Goal: Navigation & Orientation: Find specific page/section

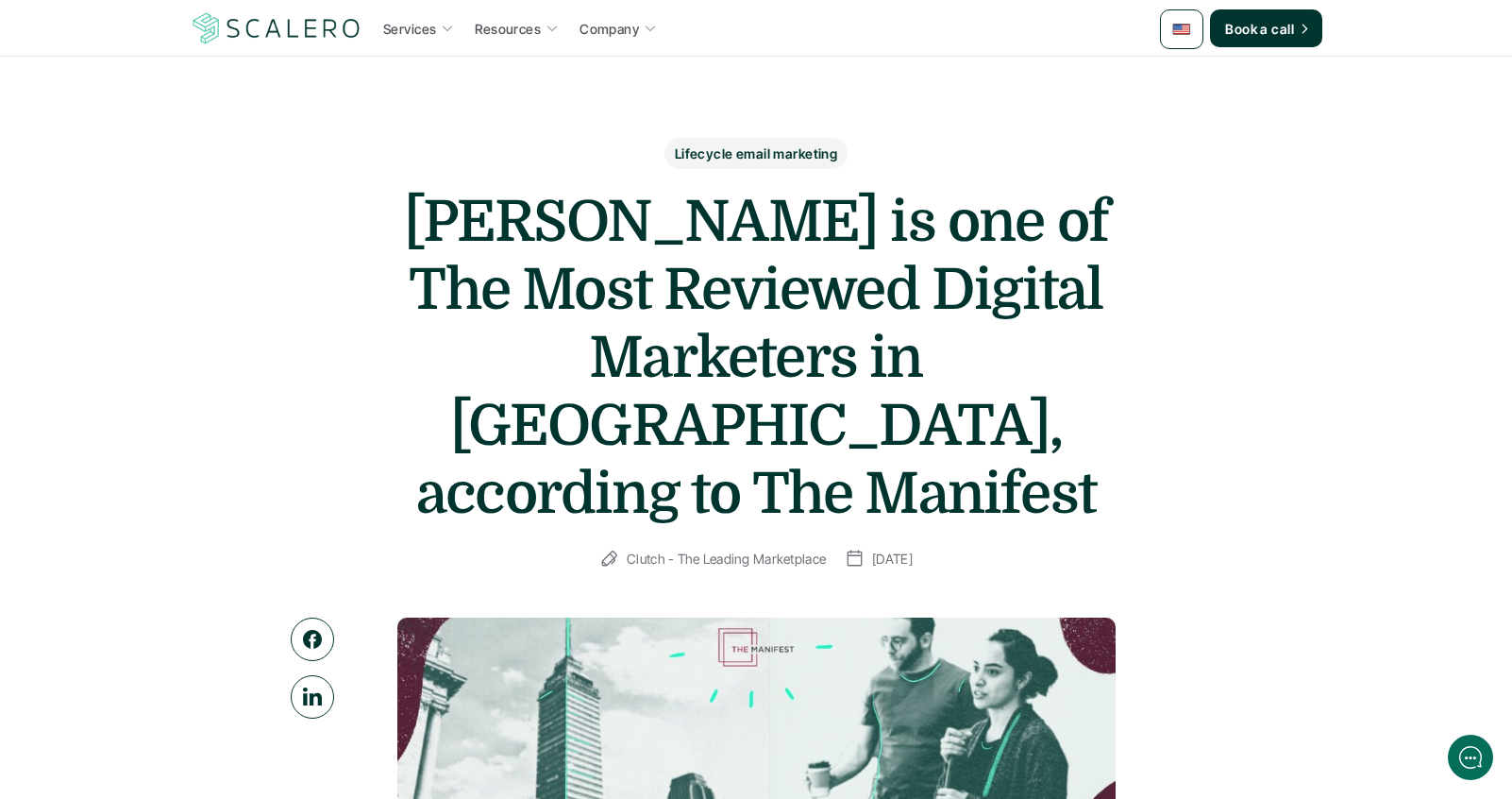
scroll to position [33, 0]
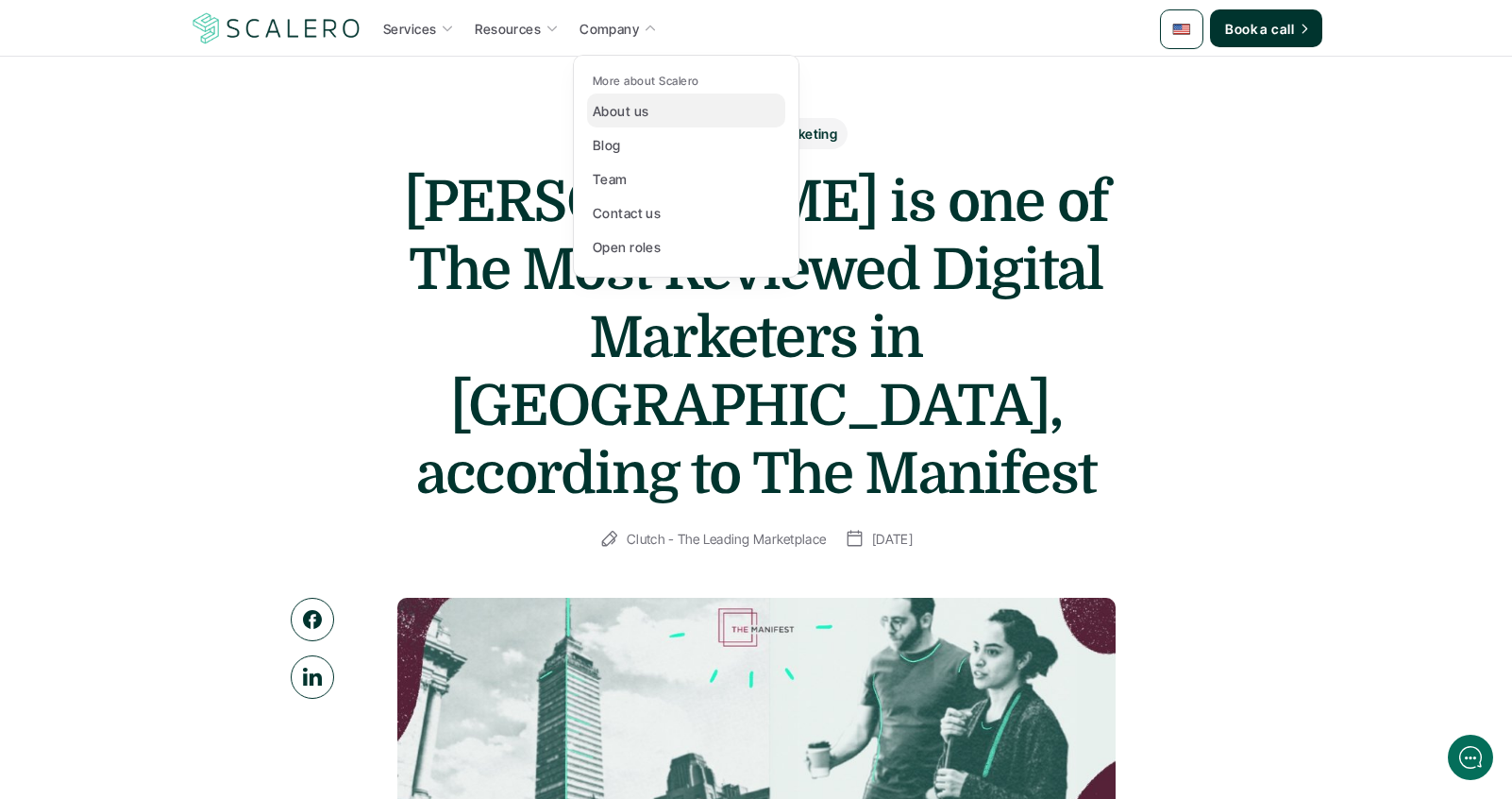
click at [609, 115] on p "About us" at bounding box center [621, 111] width 56 height 20
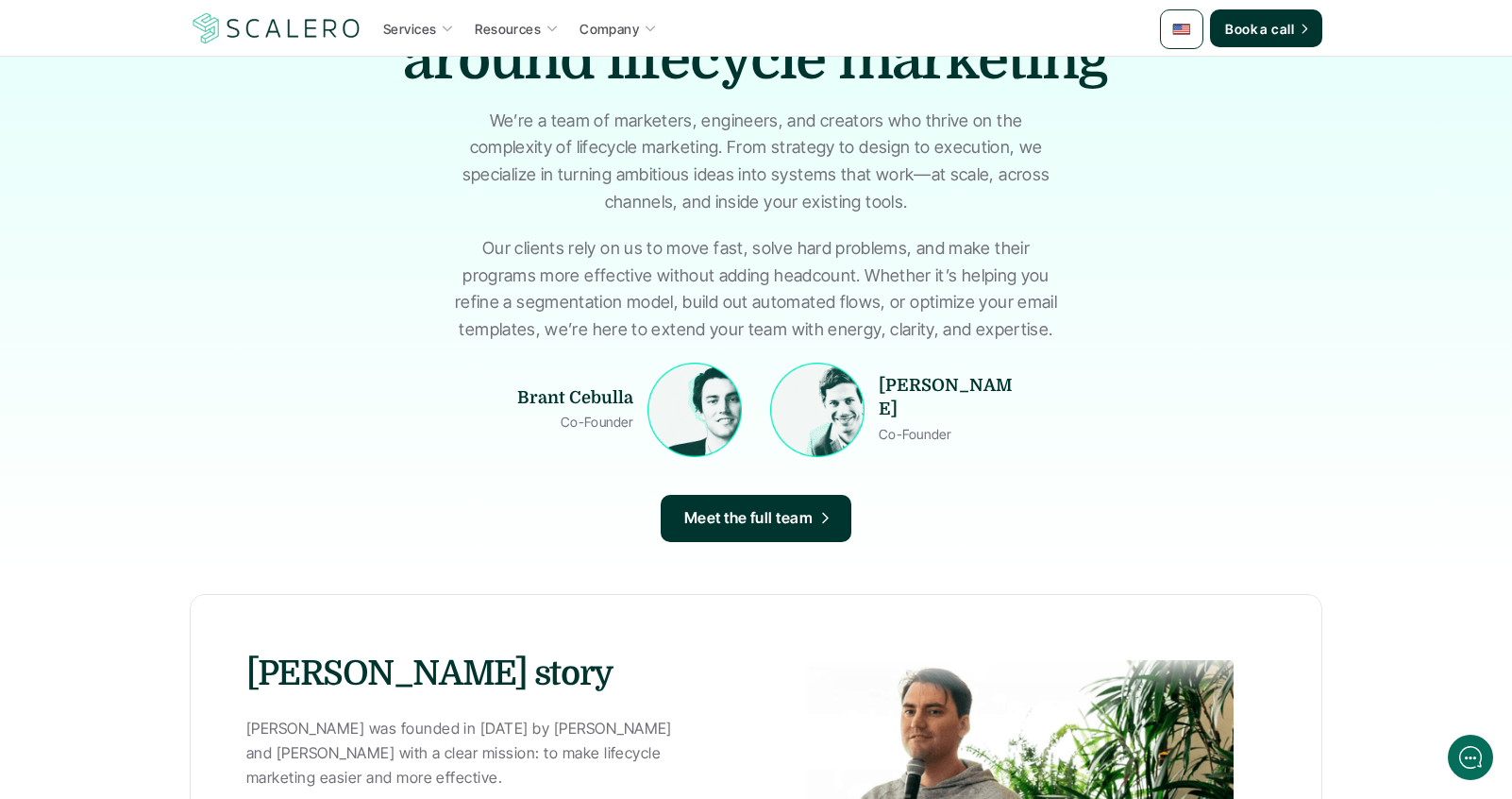
scroll to position [281, 0]
click at [796, 411] on img at bounding box center [817, 411] width 85 height 85
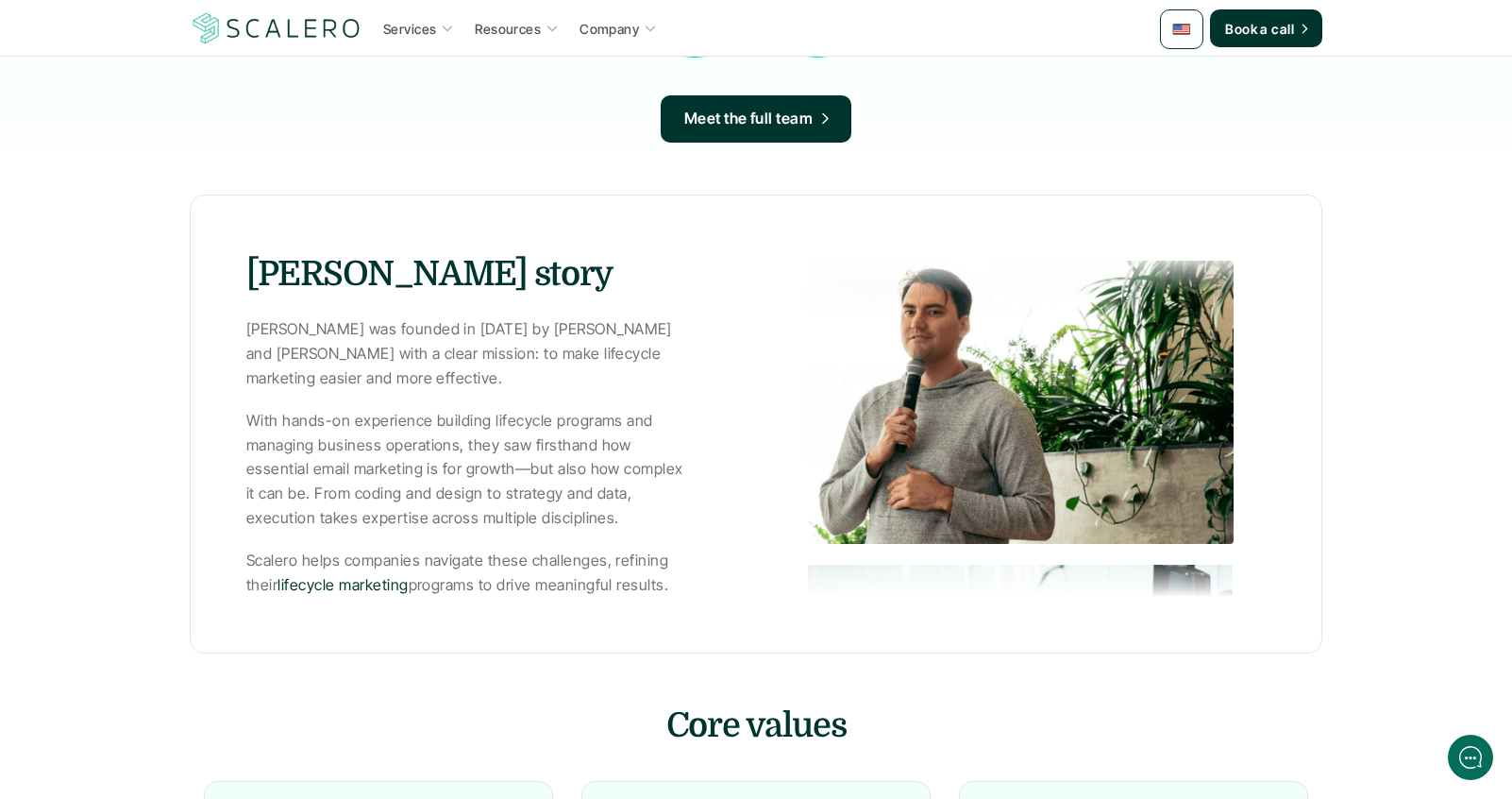
scroll to position [300, 0]
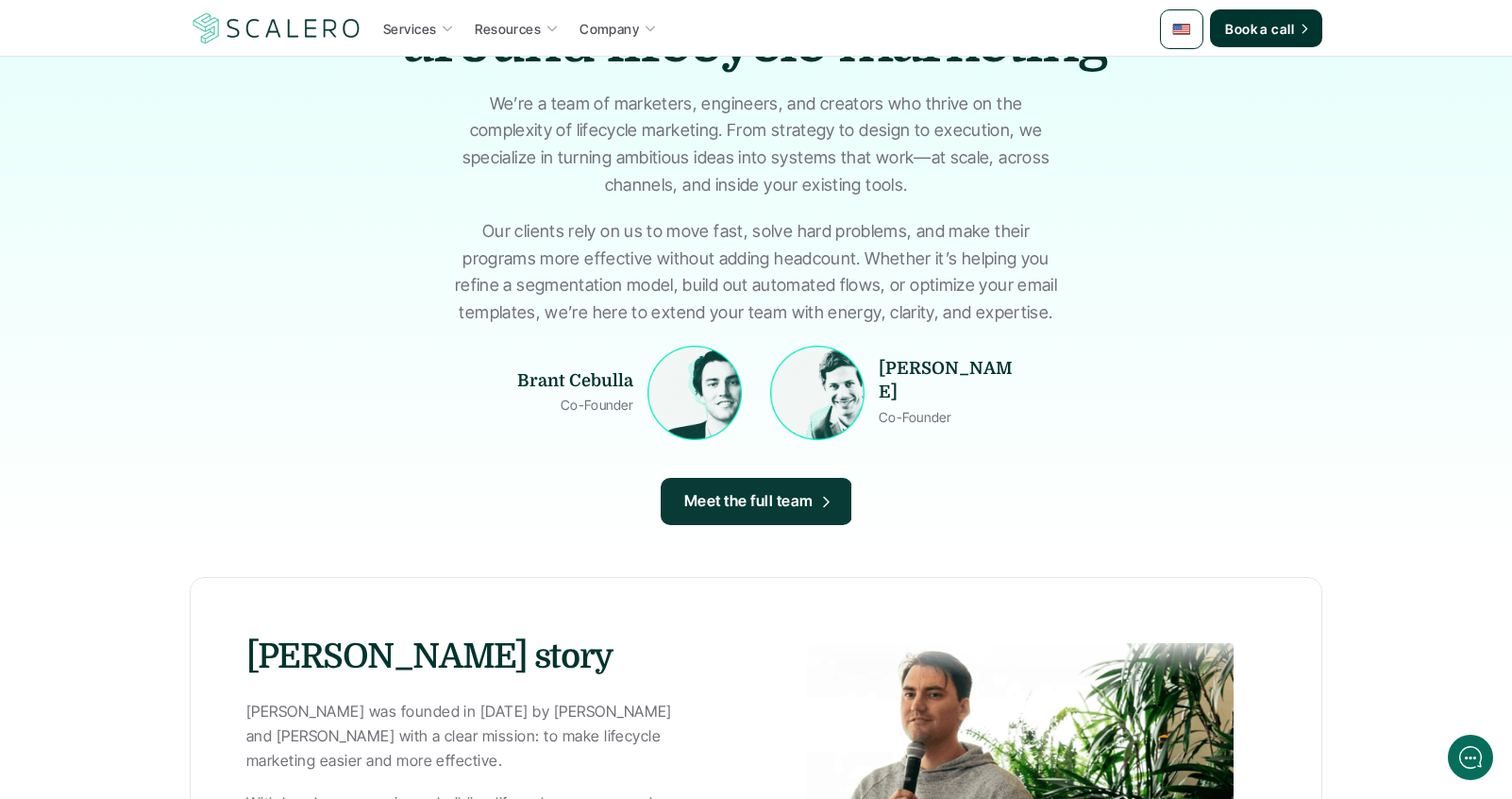
click at [703, 508] on p "Meet the full team" at bounding box center [748, 501] width 129 height 25
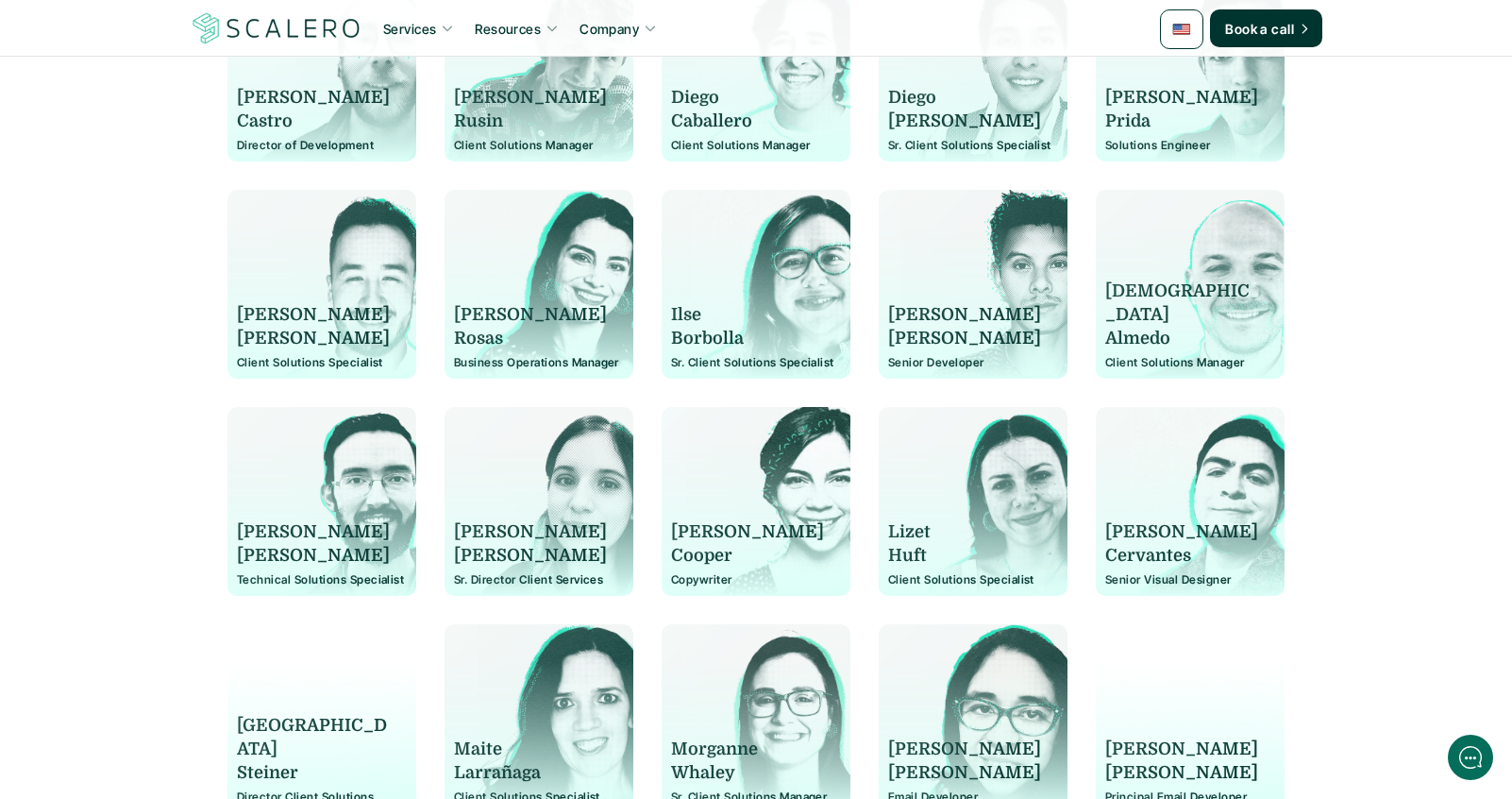
scroll to position [1470, 0]
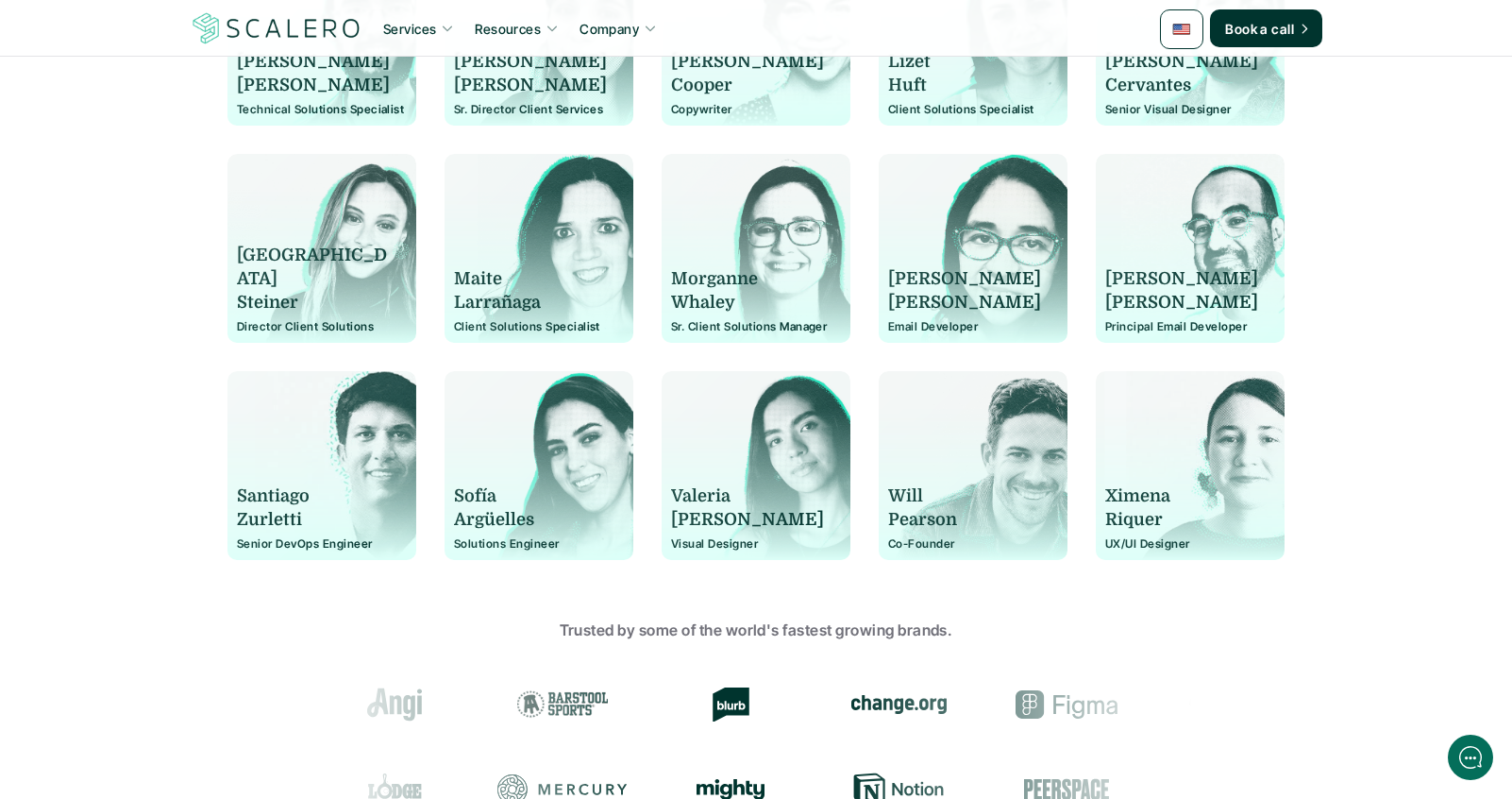
click at [945, 512] on p "Pearson" at bounding box center [965, 520] width 153 height 24
click at [920, 498] on p "Will" at bounding box center [965, 496] width 153 height 24
click at [942, 400] on div "[PERSON_NAME] Co-Founder" at bounding box center [973, 475] width 170 height 151
click at [976, 407] on div "[PERSON_NAME] Co-Founder" at bounding box center [973, 475] width 170 height 151
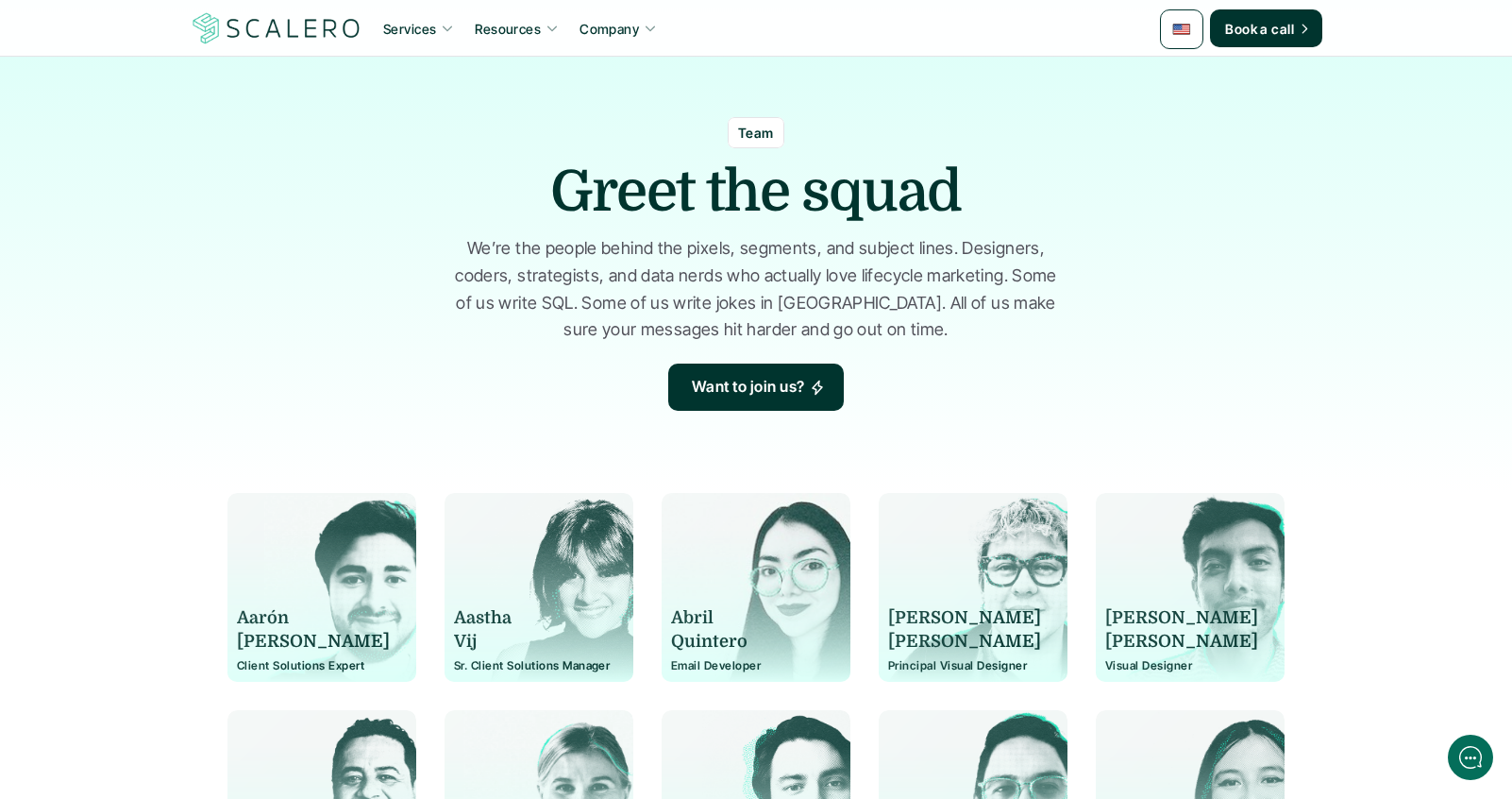
scroll to position [0, 0]
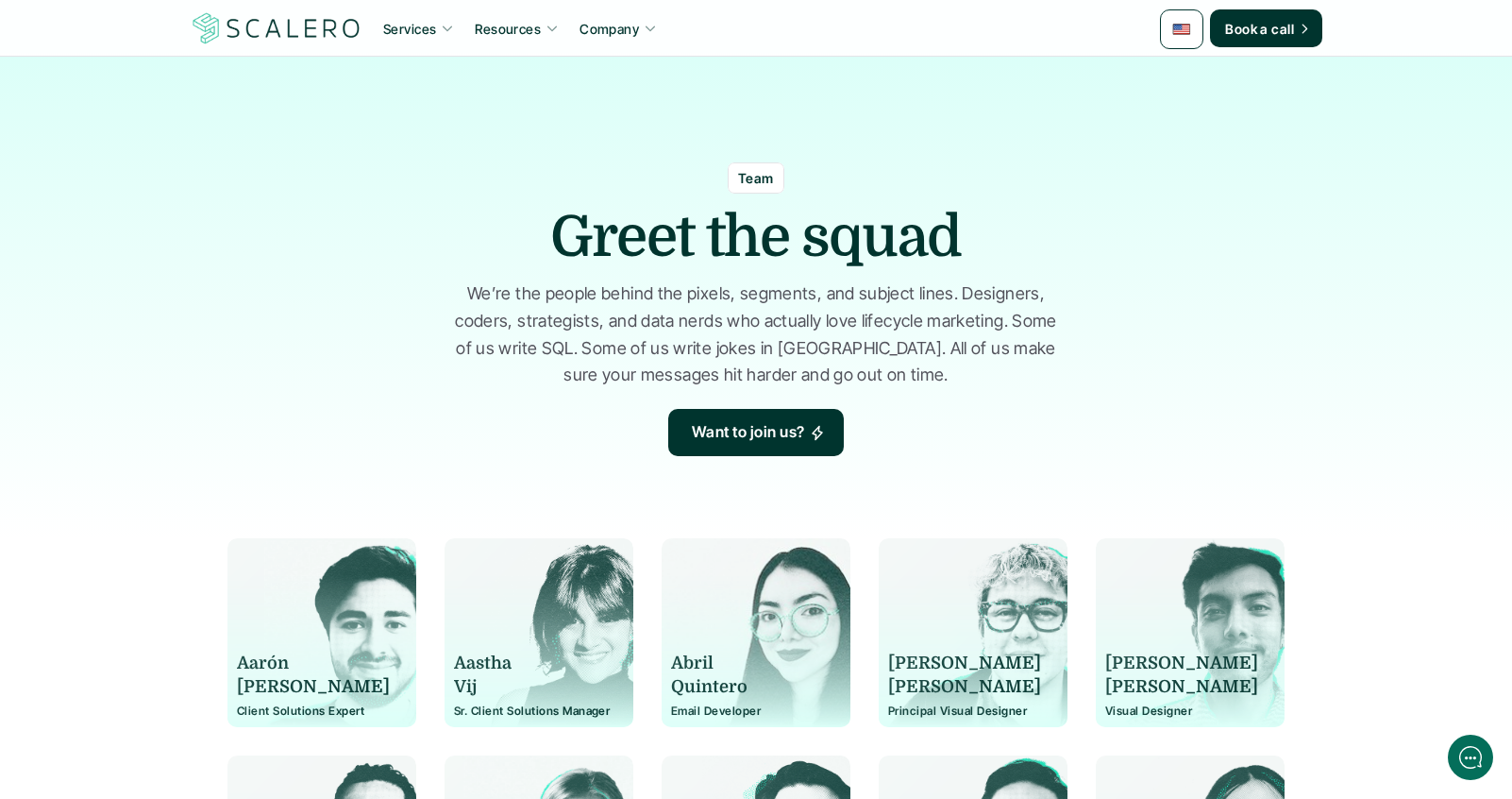
click at [392, 31] on p "Services" at bounding box center [410, 29] width 53 height 20
click at [437, 33] on link "Services" at bounding box center [419, 29] width 82 height 34
click at [109, 208] on video at bounding box center [756, 229] width 1512 height 457
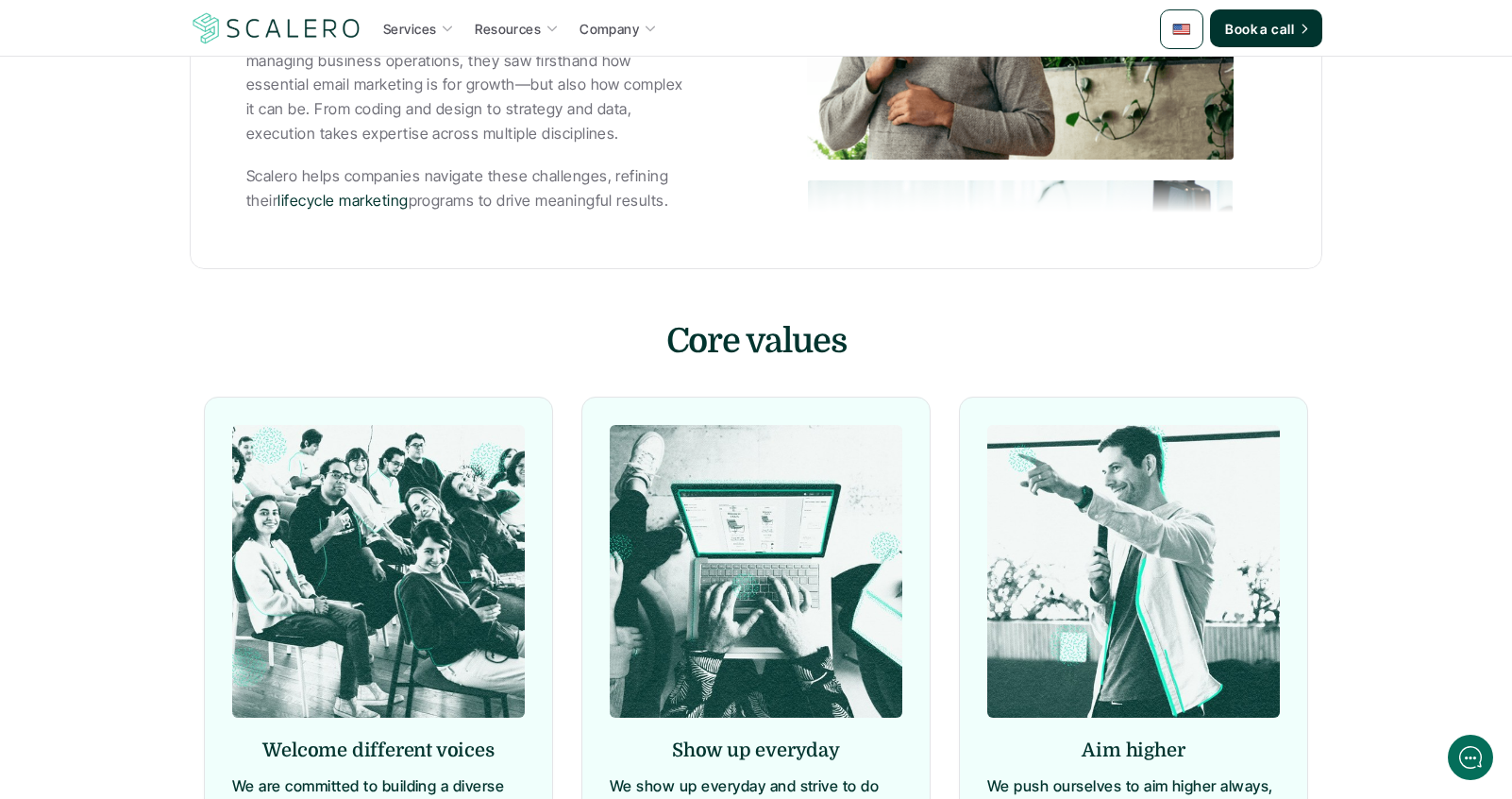
scroll to position [694, 0]
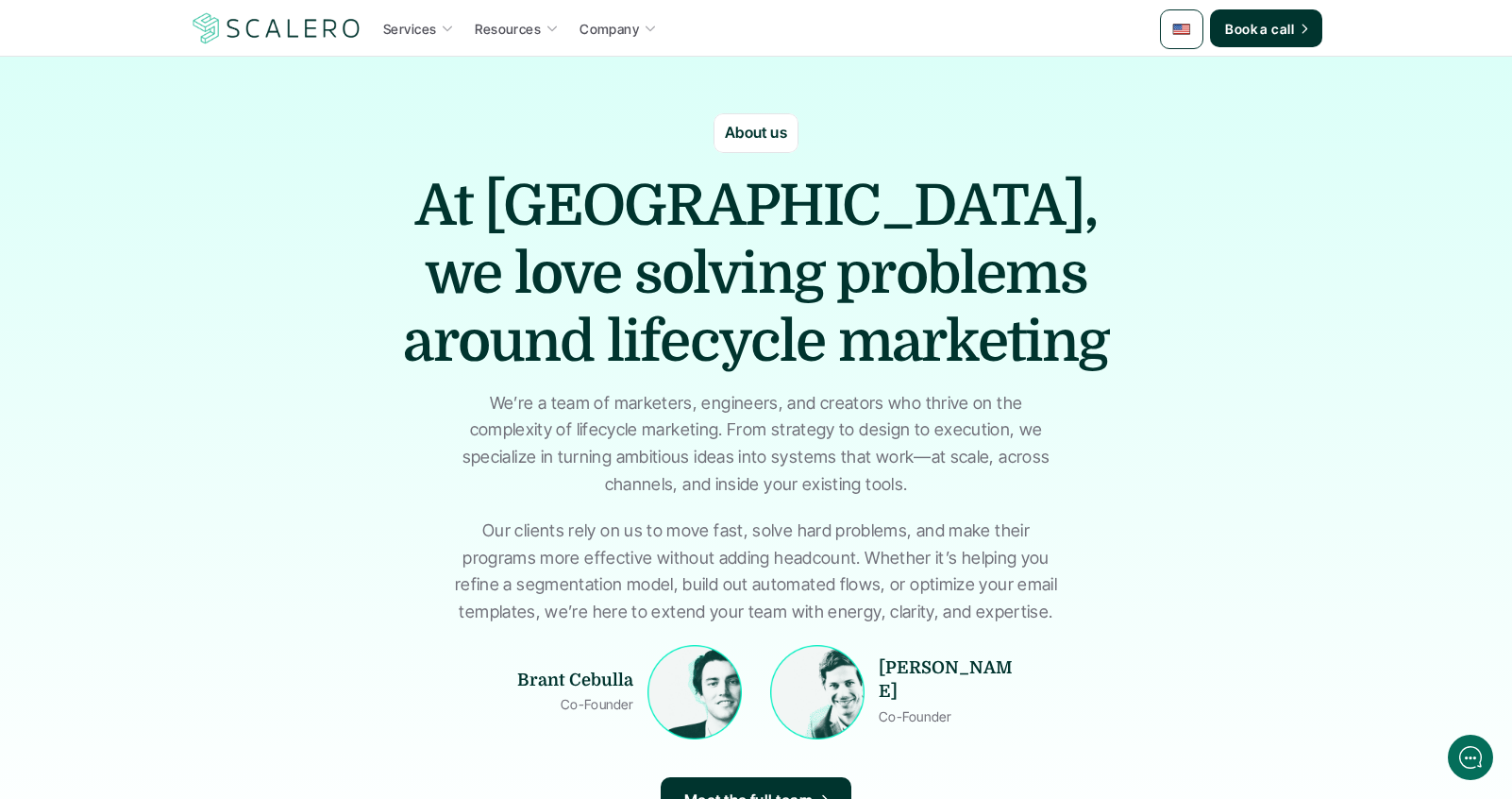
click at [747, 135] on p "About us" at bounding box center [757, 133] width 63 height 25
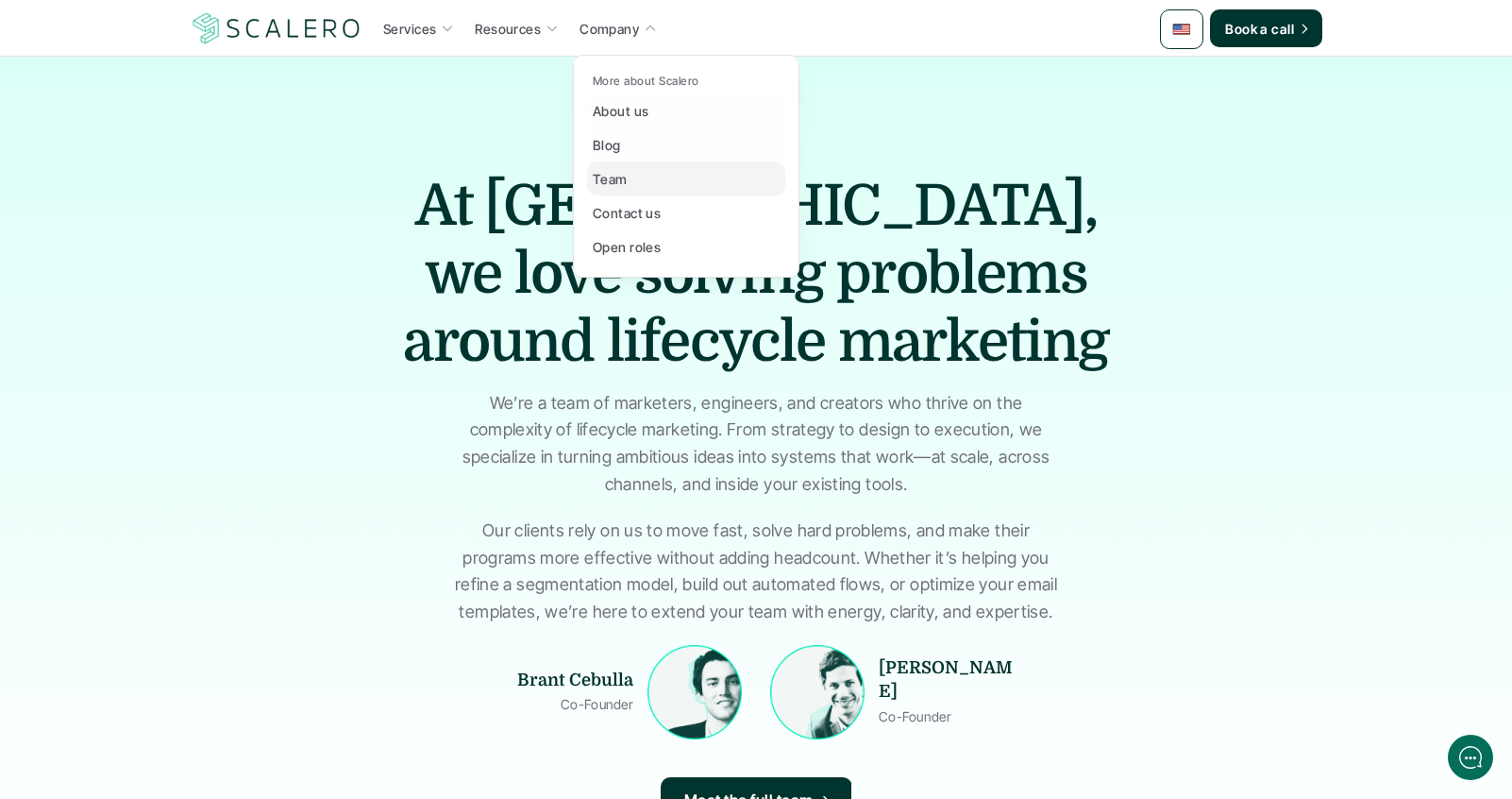
click at [620, 176] on p "Team" at bounding box center [611, 179] width 34 height 20
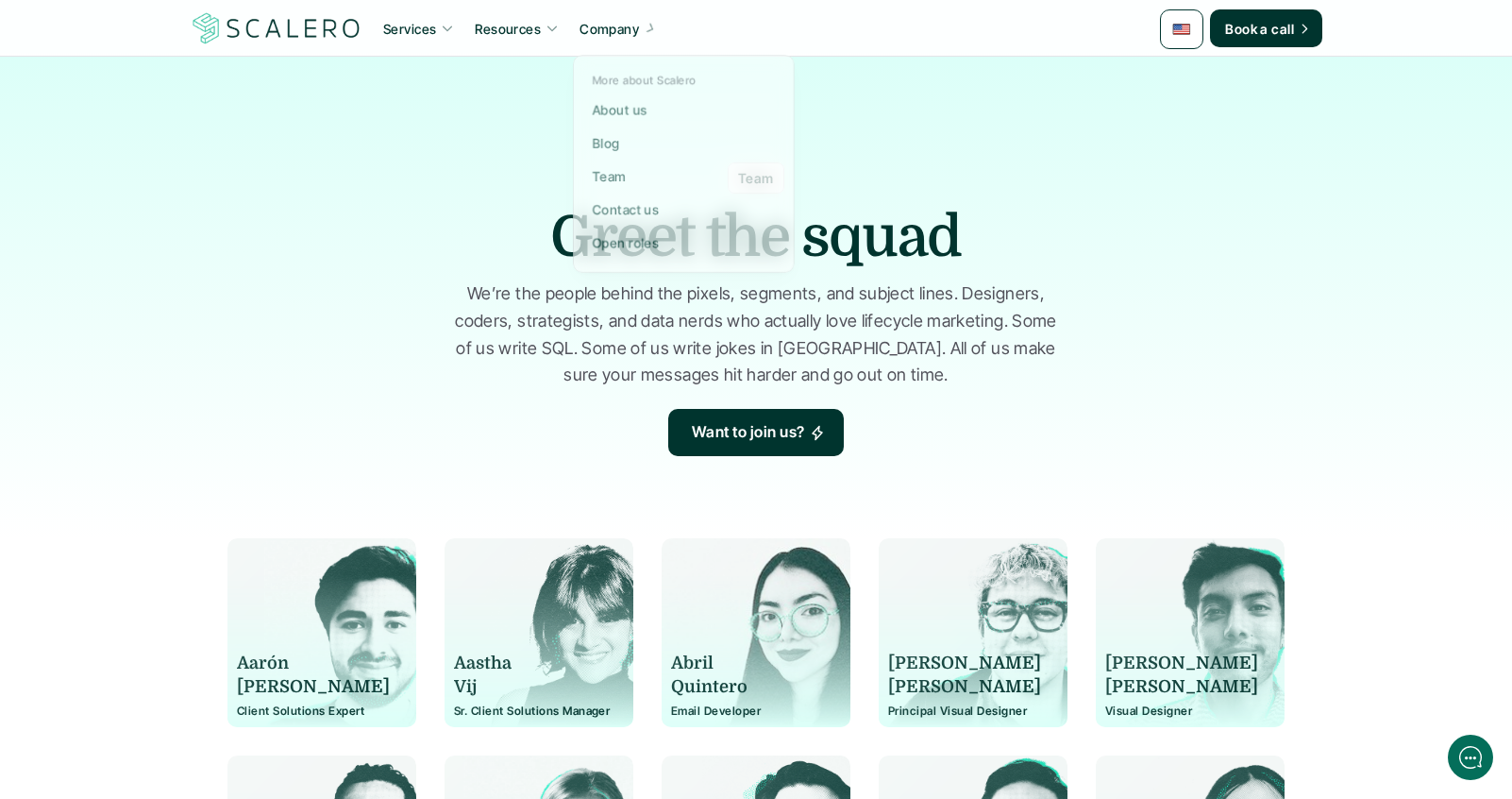
click at [625, 24] on p "Company" at bounding box center [610, 29] width 59 height 20
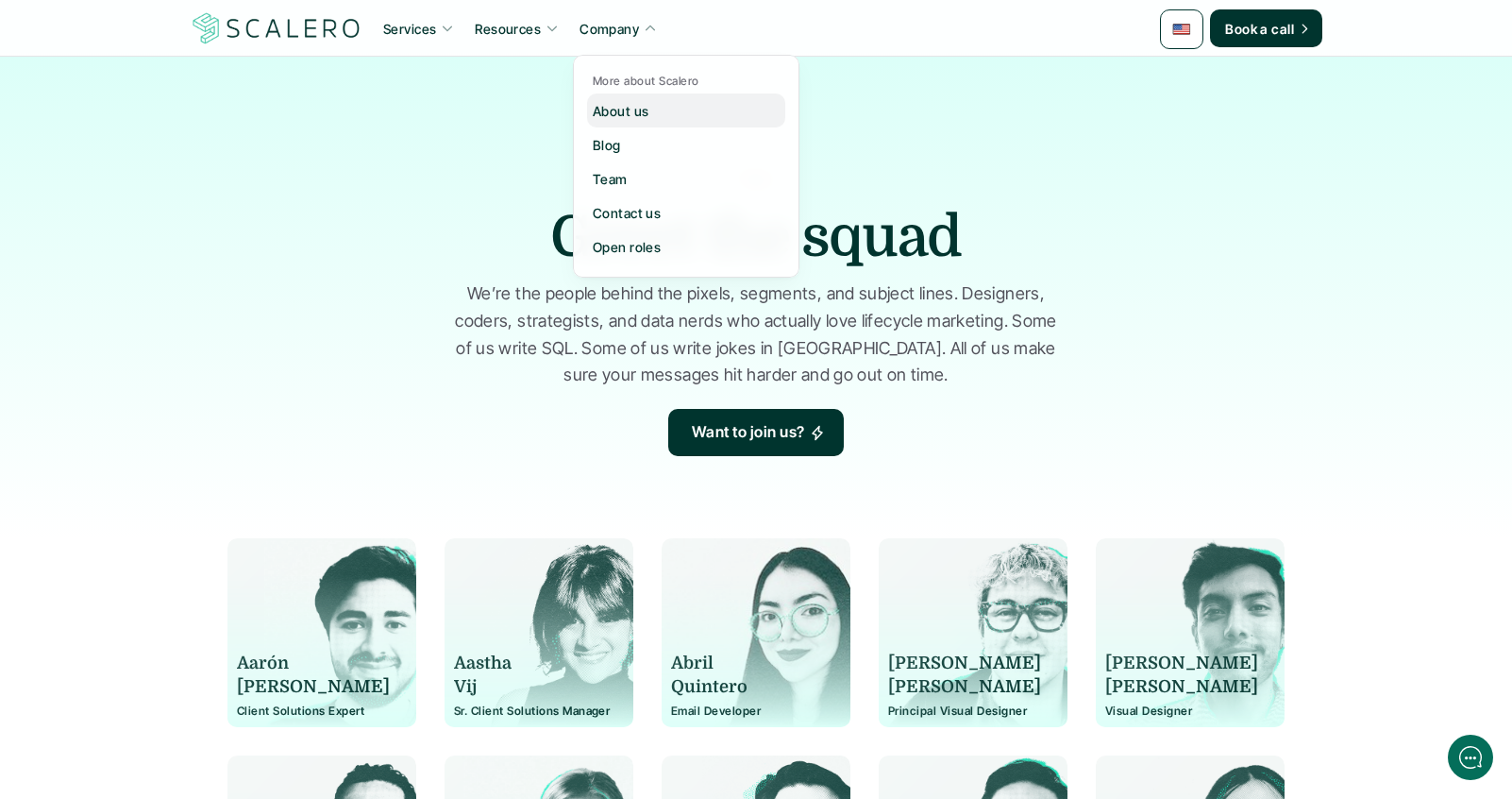
click at [633, 107] on p "About us" at bounding box center [621, 111] width 56 height 20
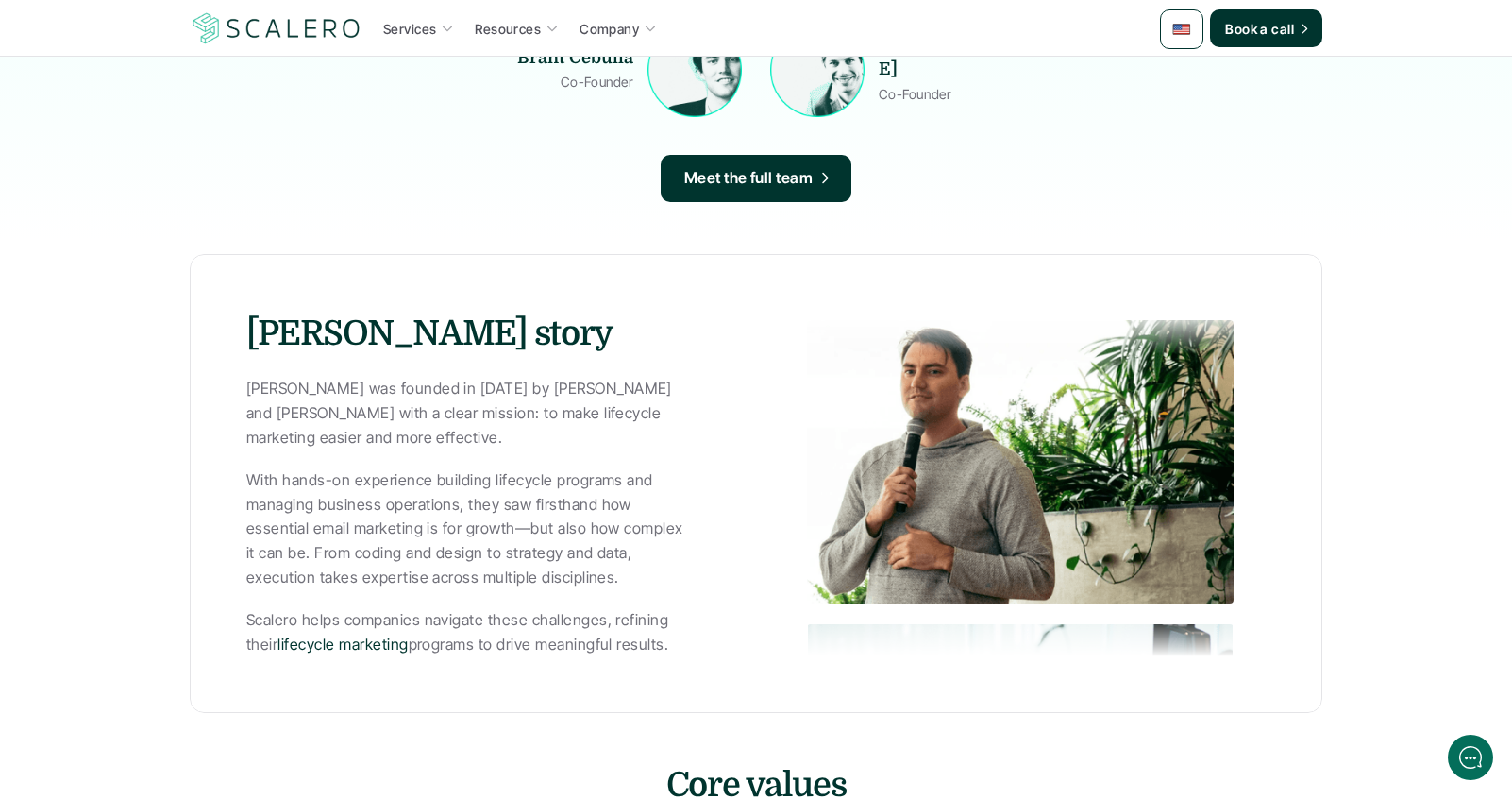
scroll to position [351, 0]
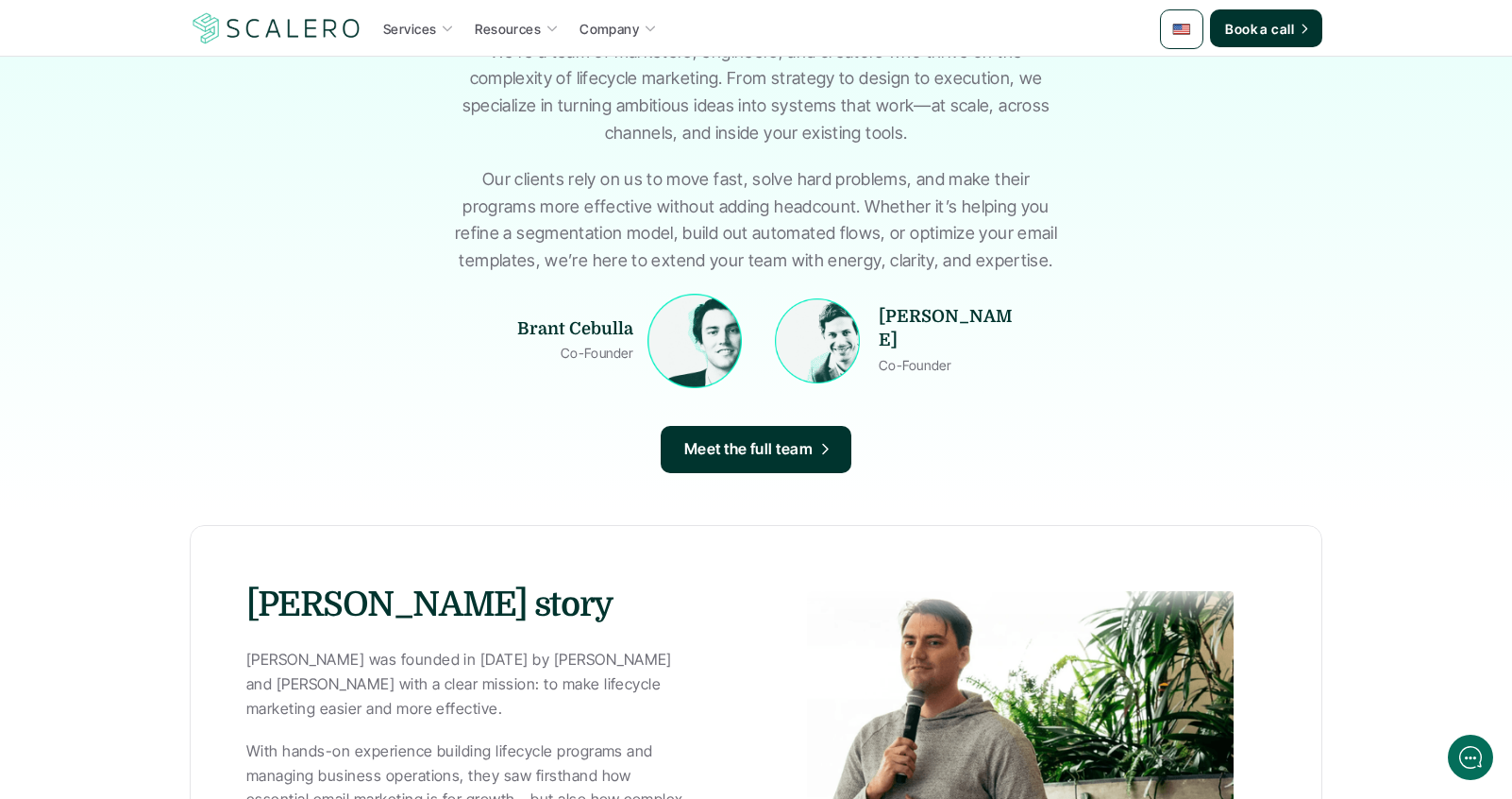
click at [829, 322] on img at bounding box center [817, 341] width 85 height 85
click at [839, 343] on img at bounding box center [817, 341] width 95 height 95
click at [957, 323] on strong "[PERSON_NAME]" at bounding box center [945, 328] width 134 height 42
click at [808, 384] on img at bounding box center [818, 342] width 92 height 92
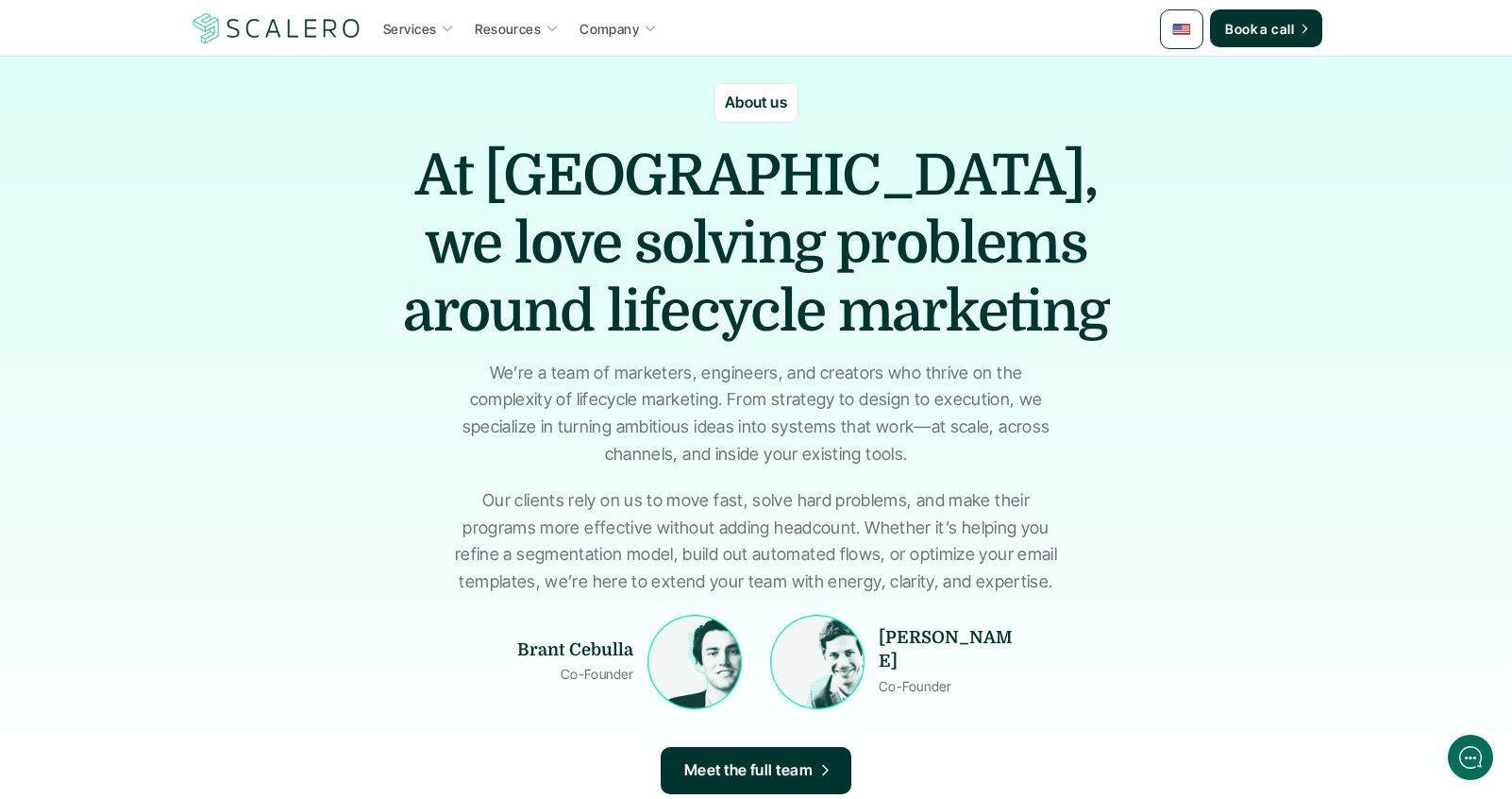
scroll to position [375, 0]
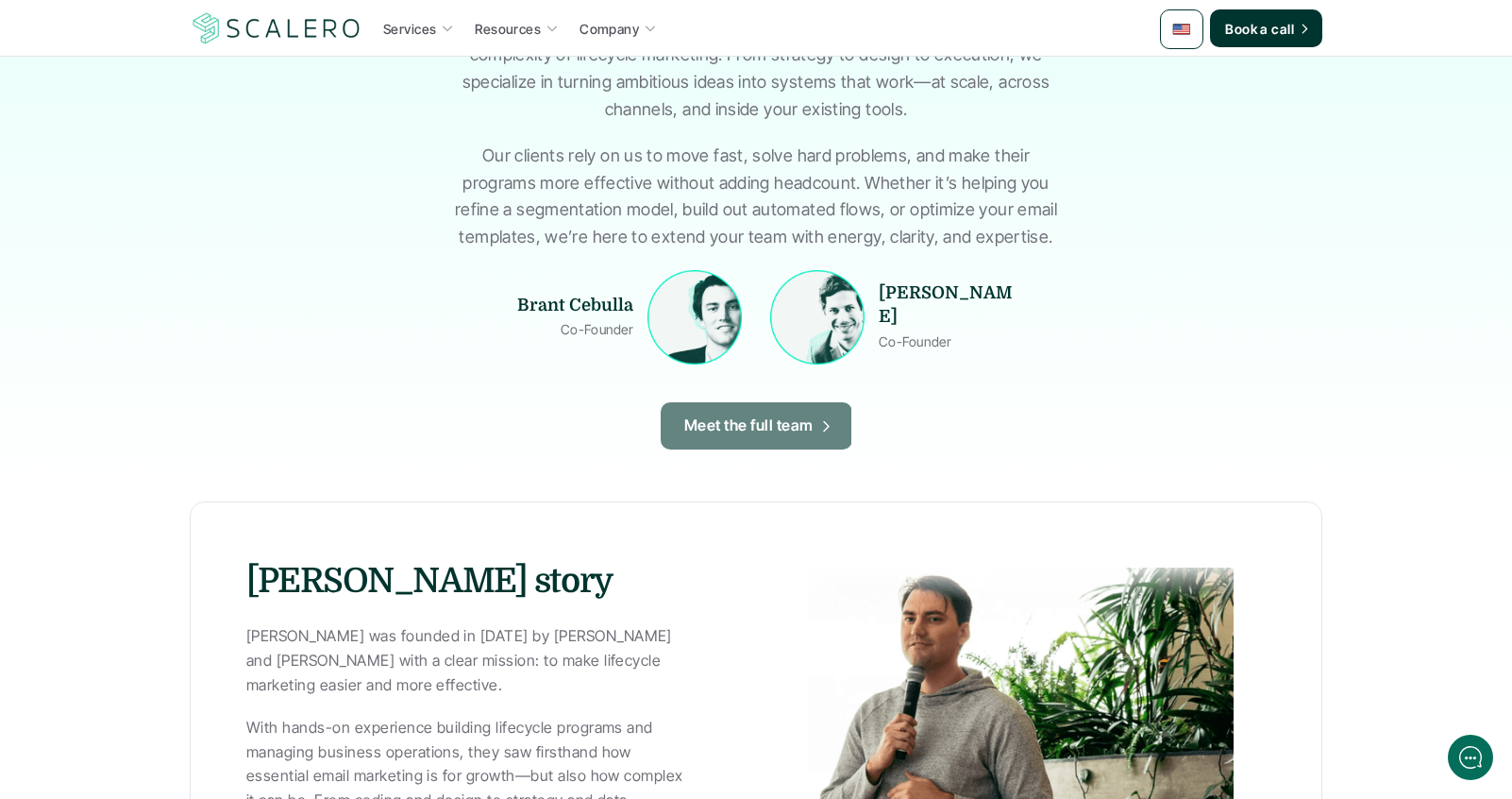
click at [754, 432] on p "Meet the full team" at bounding box center [748, 426] width 129 height 25
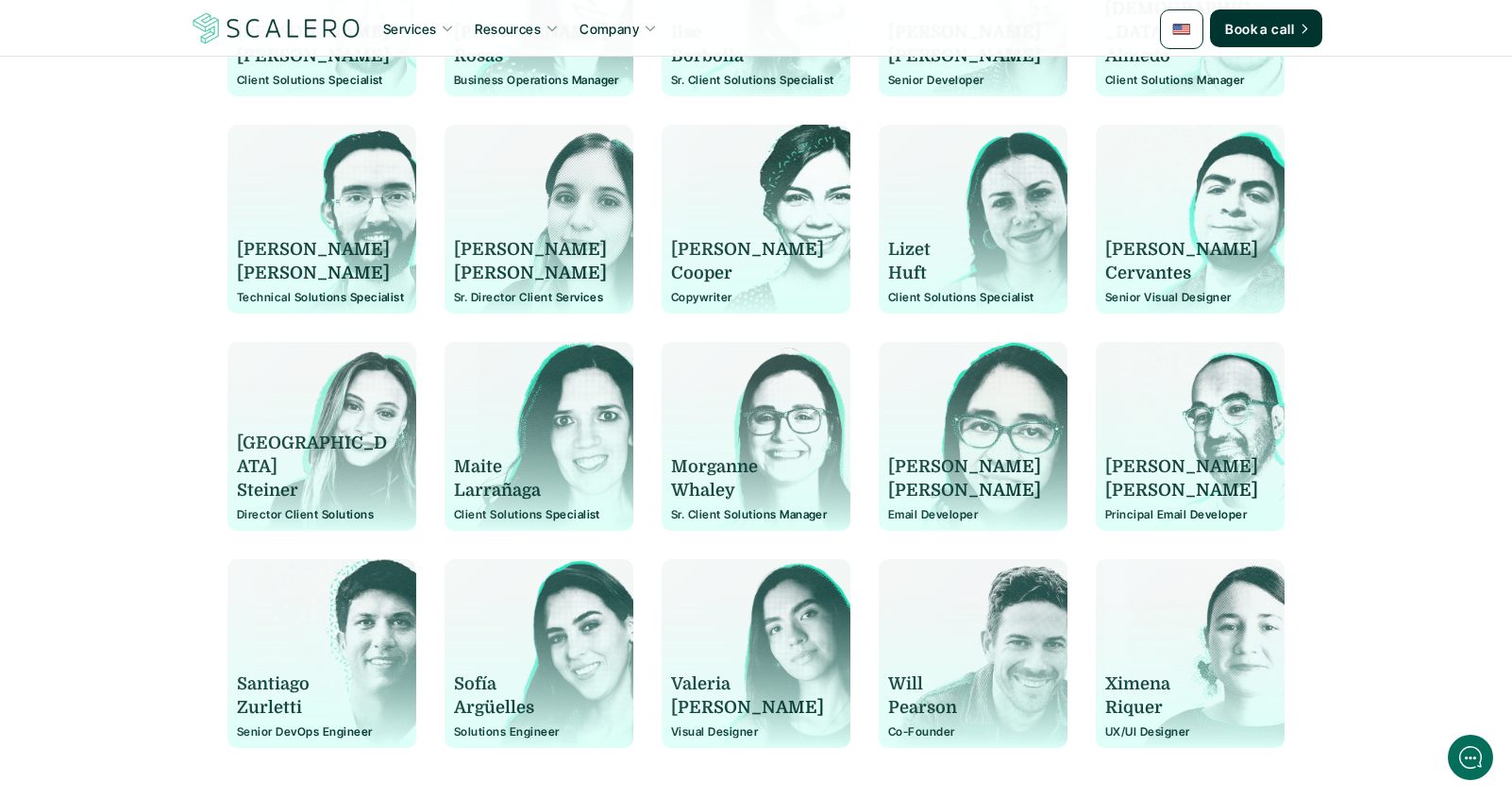
scroll to position [1186, 0]
